Goal: Information Seeking & Learning: Find specific fact

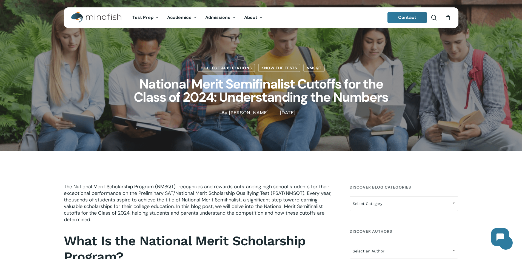
drag, startPoint x: 221, startPoint y: 84, endPoint x: 258, endPoint y: 84, distance: 37.2
click at [264, 82] on h1 "National Merit Semifinalist Cutoffs for the Class of 2024: Understanding the Nu…" at bounding box center [261, 90] width 274 height 37
click at [256, 85] on h1 "National Merit Semifinalist Cutoffs for the Class of 2024: Understanding the Nu…" at bounding box center [261, 90] width 274 height 37
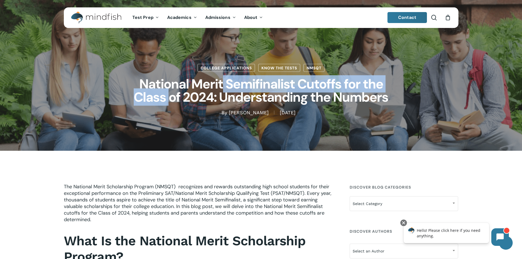
drag, startPoint x: 169, startPoint y: 94, endPoint x: 222, endPoint y: 91, distance: 52.9
click at [222, 91] on h1 "National Merit Semifinalist Cutoffs for the Class of 2024: Understanding the Nu…" at bounding box center [261, 90] width 274 height 37
drag, startPoint x: 216, startPoint y: 94, endPoint x: 212, endPoint y: 98, distance: 5.8
click at [212, 98] on h1 "National Merit Semifinalist Cutoffs for the Class of 2024: Understanding the Nu…" at bounding box center [261, 90] width 274 height 37
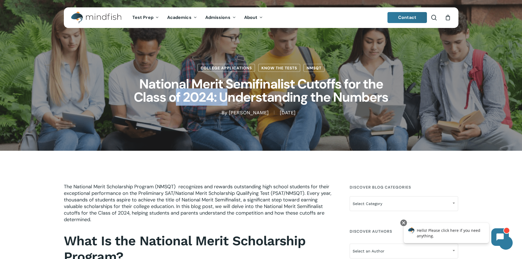
drag, startPoint x: 225, startPoint y: 99, endPoint x: 166, endPoint y: 100, distance: 59.2
click at [170, 100] on h1 "National Merit Semifinalist Cutoffs for the Class of 2024: Understanding the Nu…" at bounding box center [261, 90] width 274 height 37
click at [166, 100] on h1 "National Merit Semifinalist Cutoffs for the Class of 2024: Understanding the Nu…" at bounding box center [261, 90] width 274 height 37
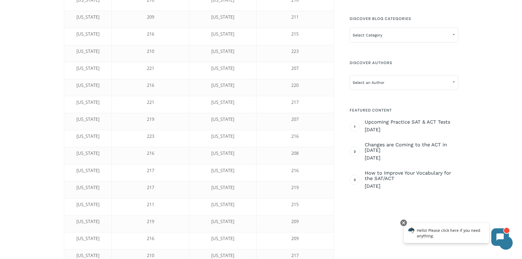
scroll to position [520, 0]
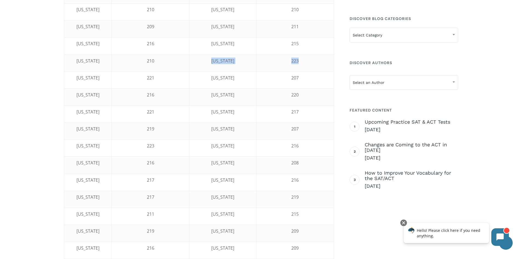
drag, startPoint x: 288, startPoint y: 59, endPoint x: 319, endPoint y: 58, distance: 30.4
click at [319, 58] on tr "[US_STATE] 210 [US_STATE] 223" at bounding box center [199, 62] width 270 height 17
click at [250, 139] on td "[US_STATE]" at bounding box center [222, 131] width 67 height 17
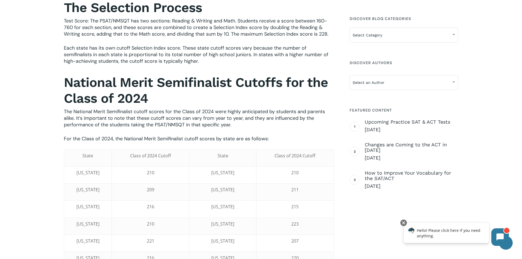
scroll to position [356, 0]
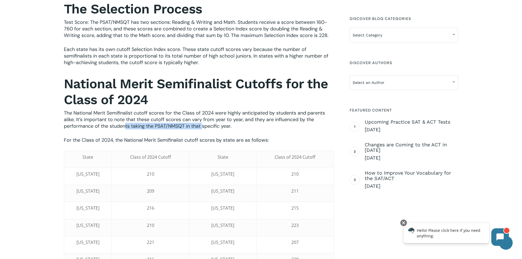
drag, startPoint x: 126, startPoint y: 125, endPoint x: 202, endPoint y: 127, distance: 76.4
click at [202, 127] on span "The National Merit Semifinalist cutoff scores for the Class of 2024 were highly…" at bounding box center [194, 120] width 261 height 20
click at [198, 129] on span "The National Merit Semifinalist cutoff scores for the Class of 2024 were highly…" at bounding box center [194, 120] width 261 height 20
